Goal: Information Seeking & Learning: Learn about a topic

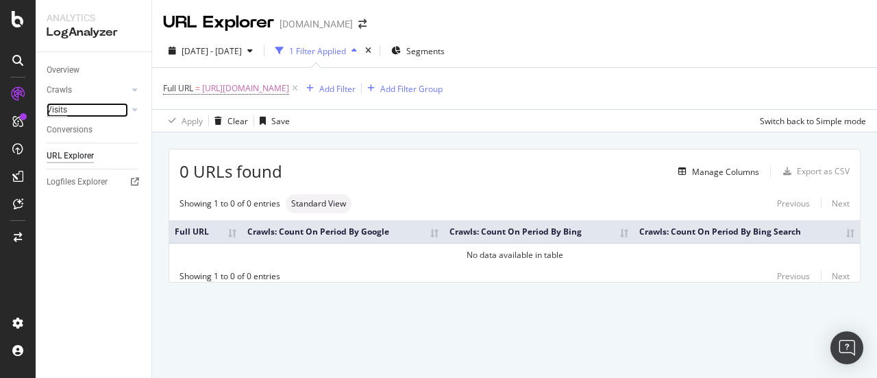
click at [52, 108] on div "Visits" at bounding box center [57, 110] width 21 height 14
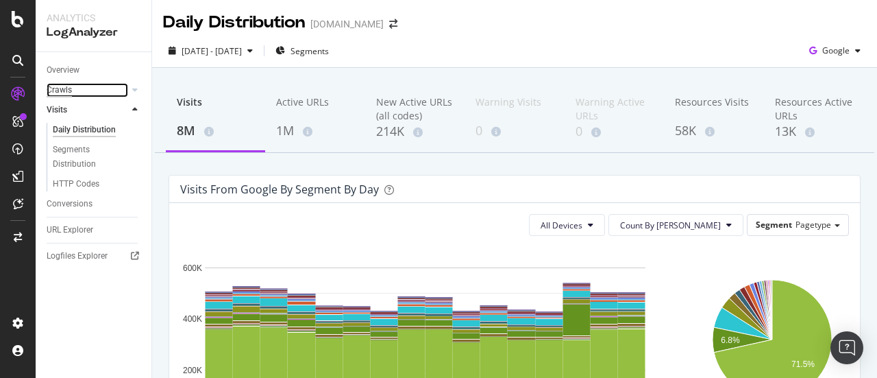
click at [64, 90] on div "Crawls" at bounding box center [59, 90] width 25 height 14
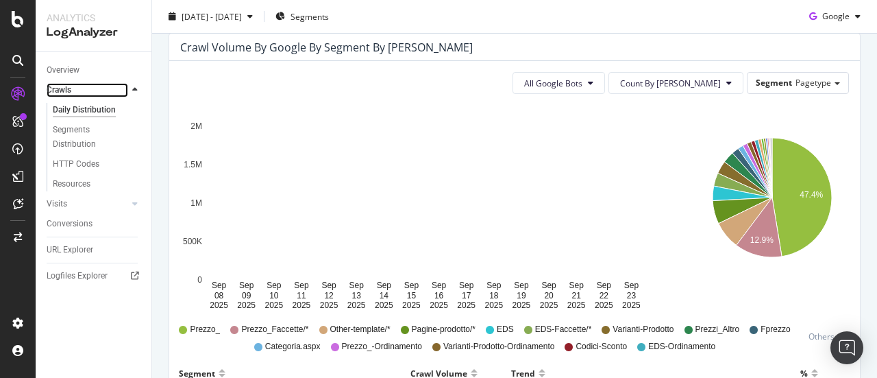
scroll to position [137, 0]
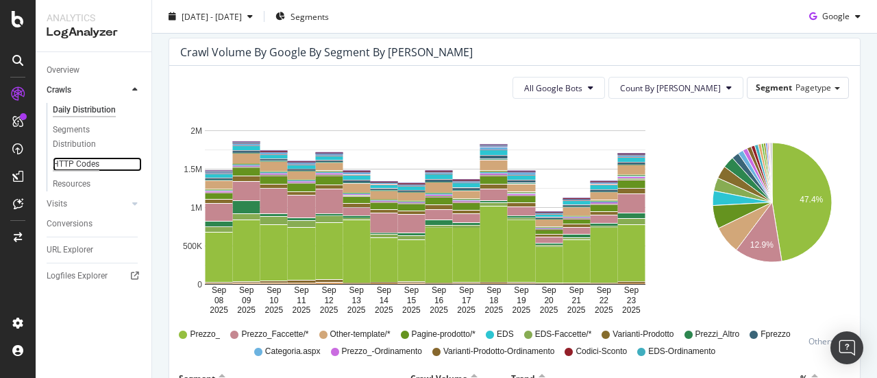
click at [78, 167] on div "HTTP Codes" at bounding box center [76, 164] width 47 height 14
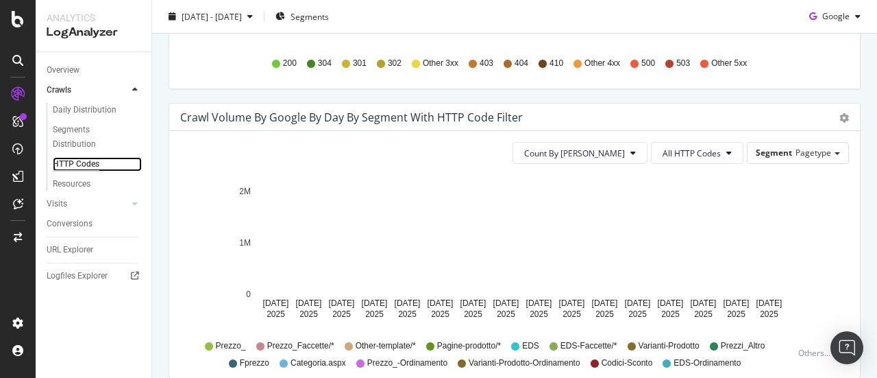
scroll to position [685, 0]
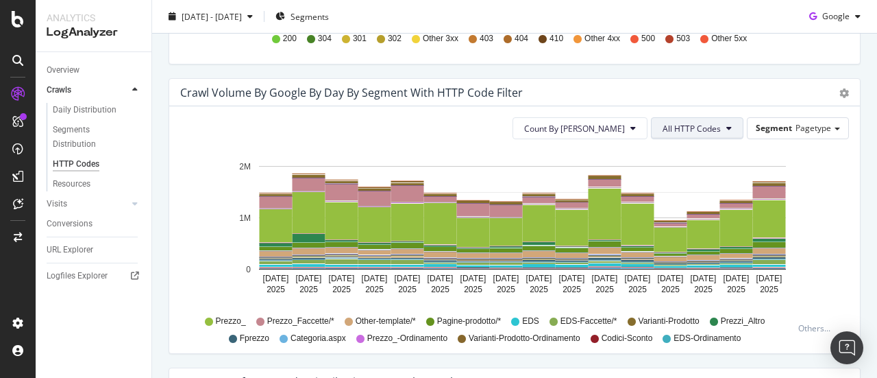
click at [663, 131] on span "All HTTP Codes" at bounding box center [692, 129] width 58 height 12
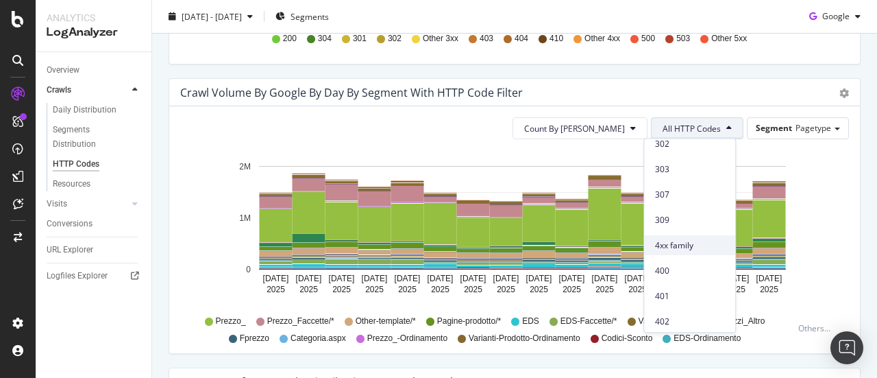
scroll to position [206, 0]
click at [681, 229] on span "4xx family" at bounding box center [689, 227] width 69 height 12
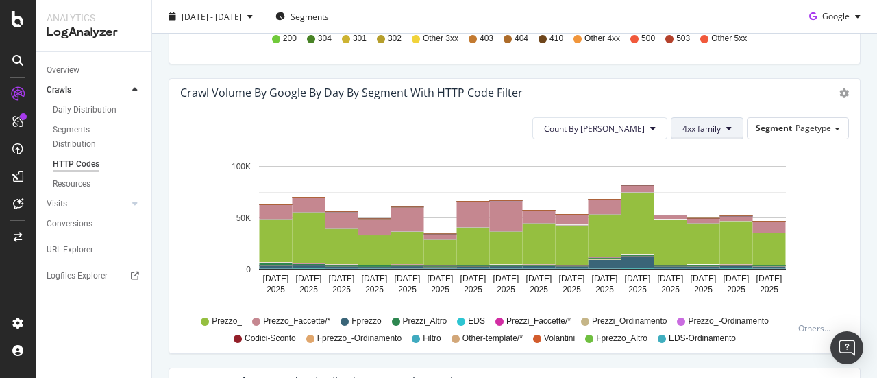
click at [685, 123] on span "4xx family" at bounding box center [702, 129] width 38 height 12
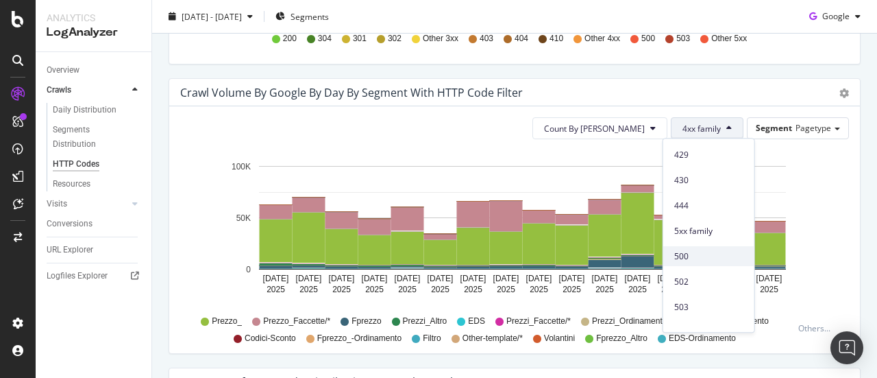
scroll to position [598, 0]
click at [712, 219] on span "5xx family" at bounding box center [708, 216] width 69 height 12
